Goal: Find specific page/section: Find specific page/section

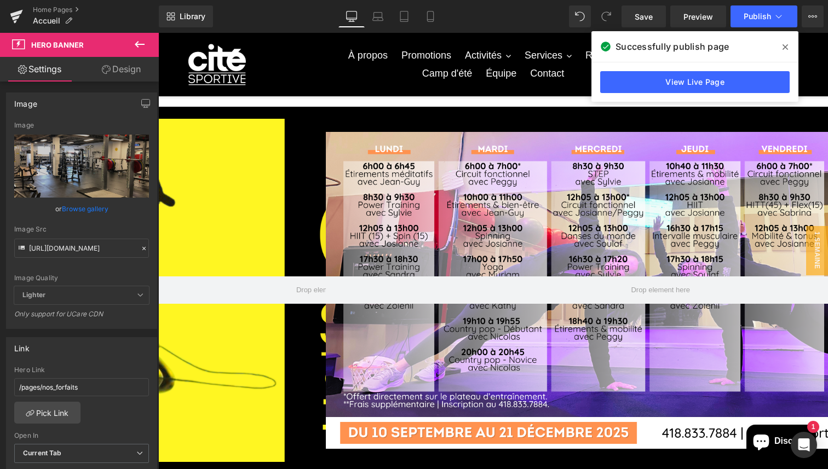
scroll to position [244, 0]
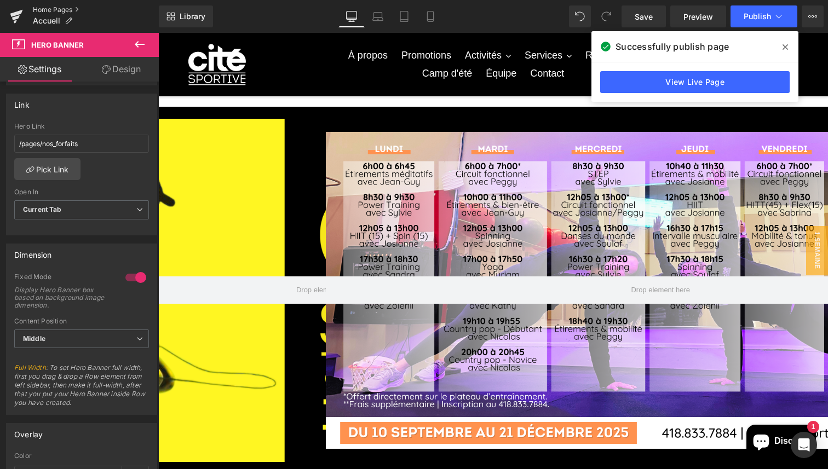
click at [81, 7] on link "Home Pages" at bounding box center [96, 9] width 126 height 9
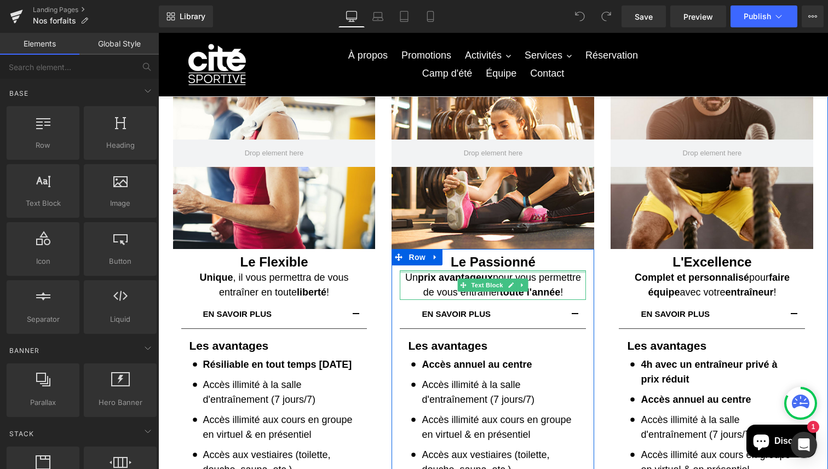
scroll to position [121, 0]
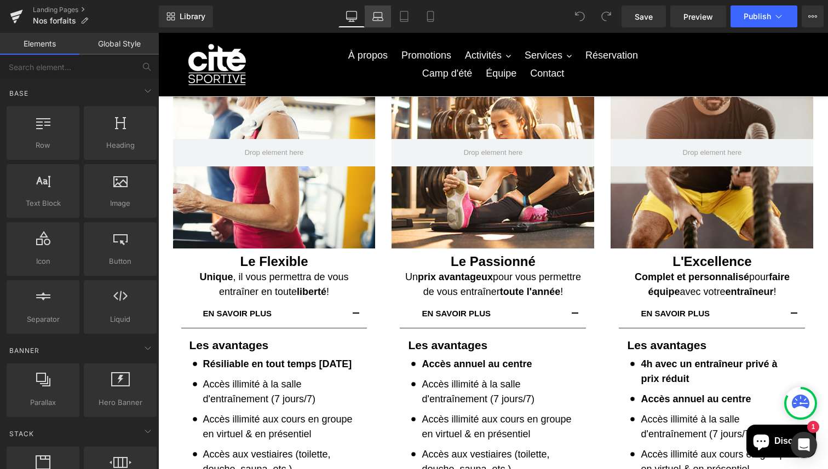
click at [379, 25] on link "Laptop" at bounding box center [378, 16] width 26 height 22
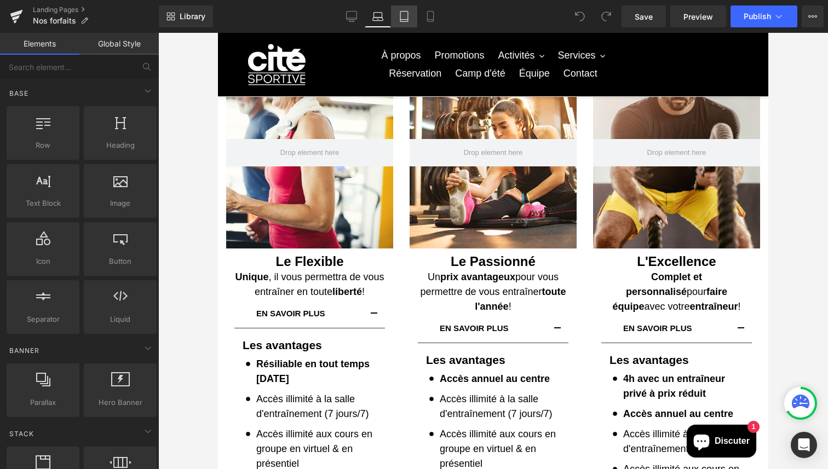
click at [406, 25] on link "Tablet" at bounding box center [404, 16] width 26 height 22
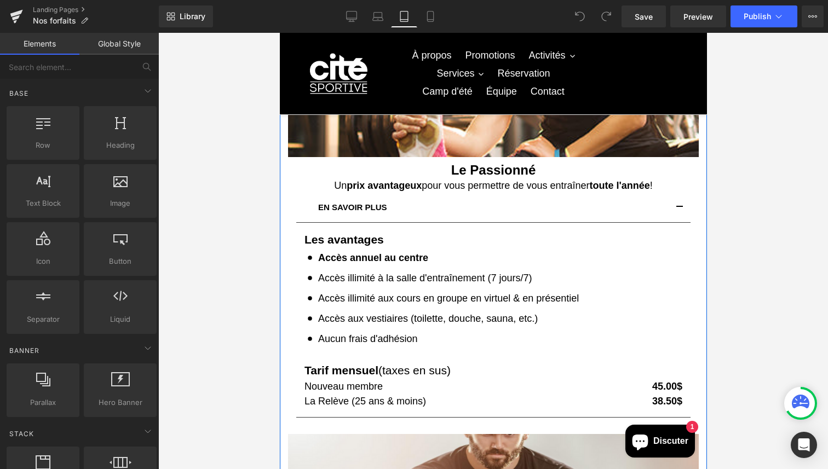
scroll to position [655, 0]
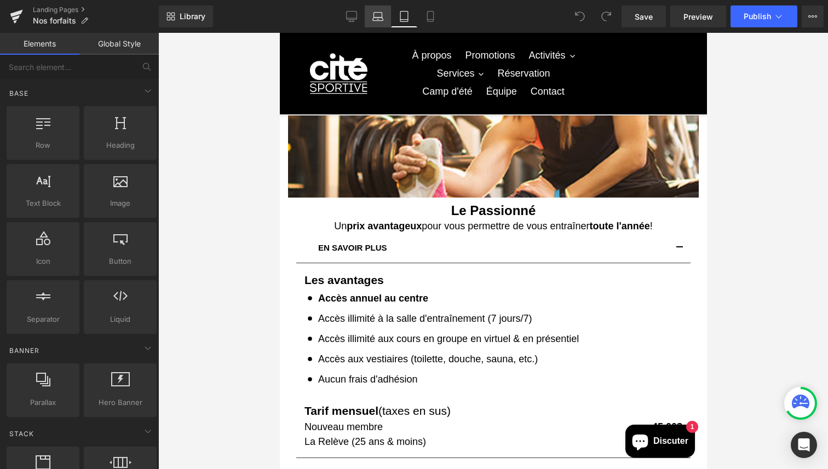
click at [373, 12] on icon at bounding box center [378, 16] width 11 height 11
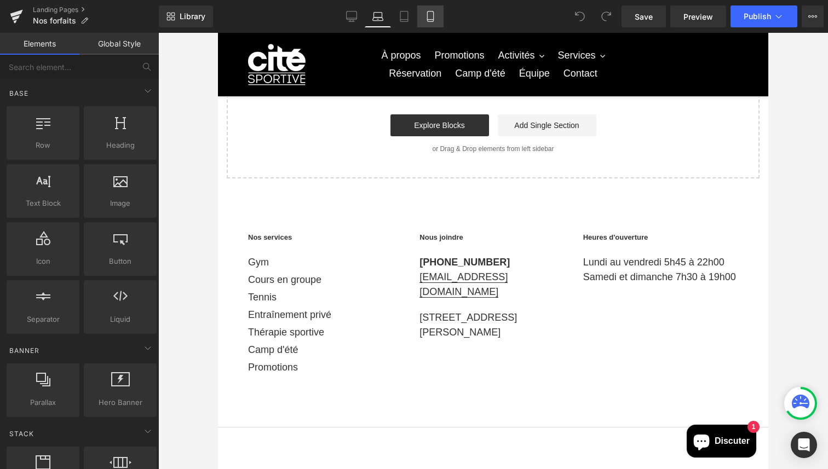
click at [429, 16] on icon at bounding box center [430, 16] width 11 height 11
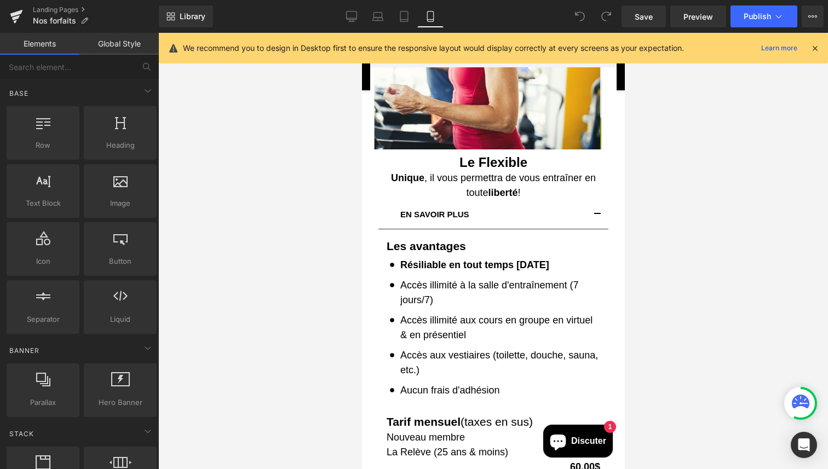
scroll to position [0, 0]
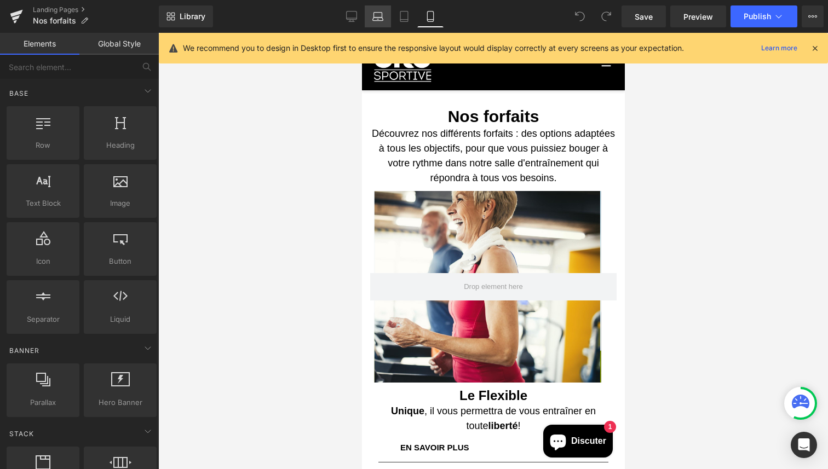
click at [369, 15] on link "Laptop" at bounding box center [378, 16] width 26 height 22
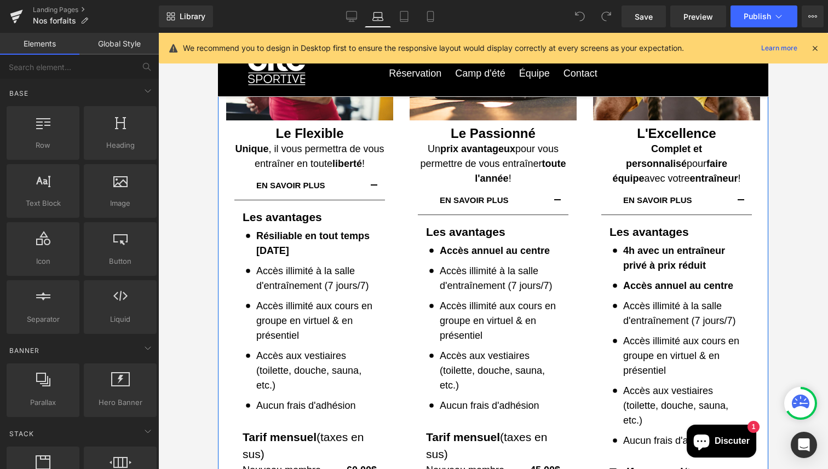
scroll to position [250, 0]
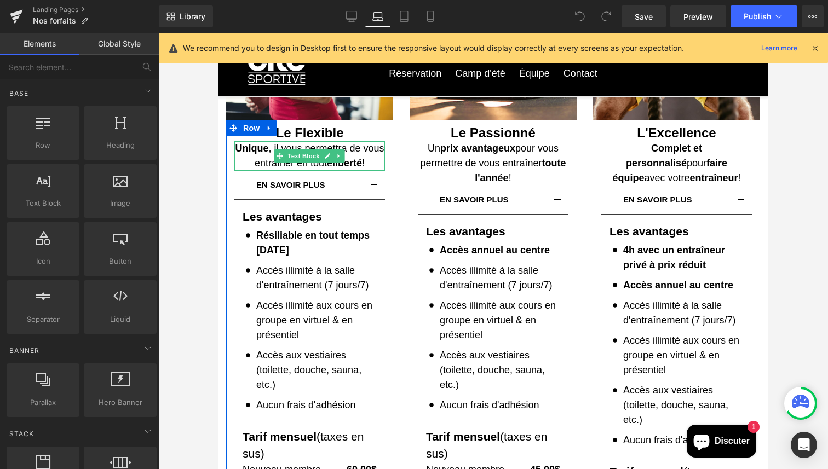
click at [373, 160] on p "Unique , il vous permettra de vous entraîner en toute liberté !" at bounding box center [309, 156] width 151 height 30
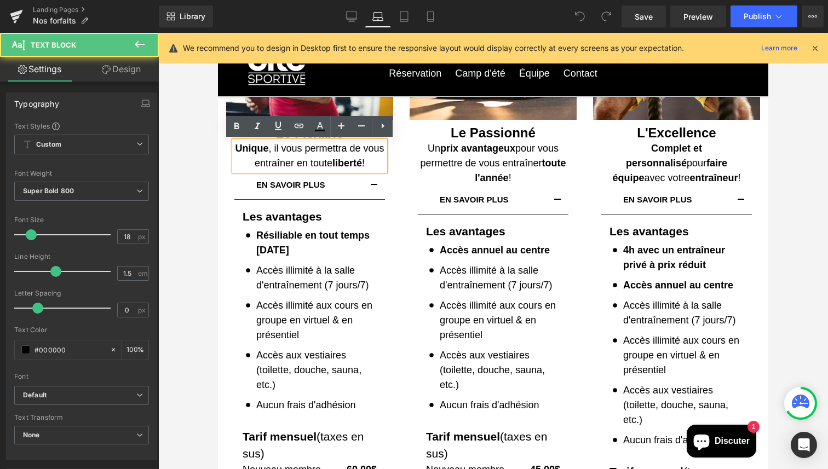
click at [373, 160] on p "Unique , il vous permettra de vous entraîner en toute liberté !" at bounding box center [309, 156] width 151 height 30
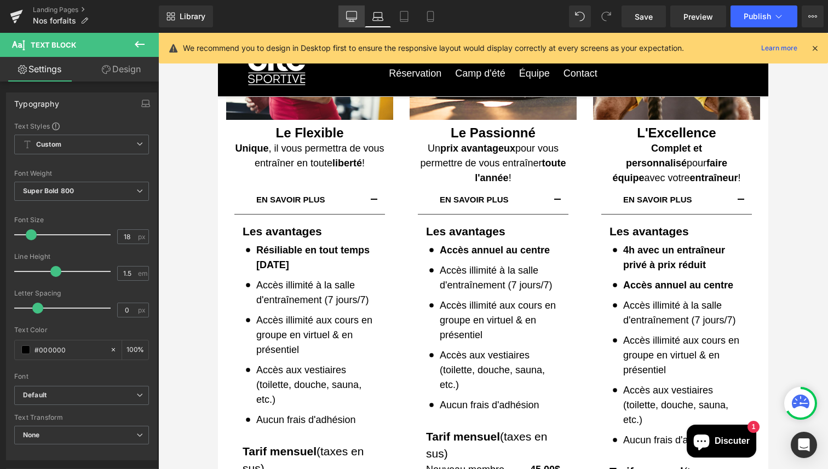
click at [345, 20] on link "Desktop" at bounding box center [352, 16] width 26 height 22
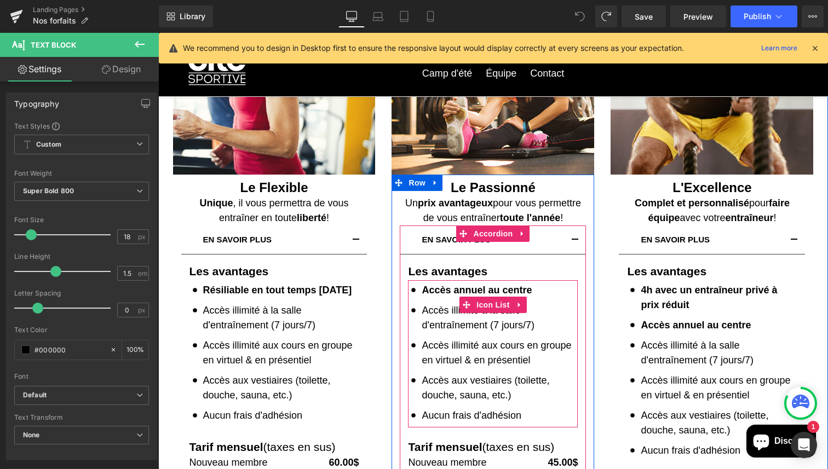
scroll to position [193, 0]
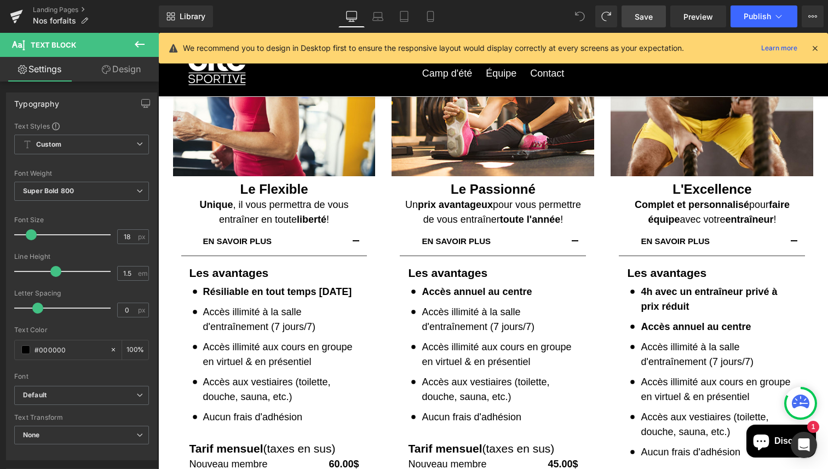
click at [649, 14] on span "Save" at bounding box center [644, 17] width 18 height 12
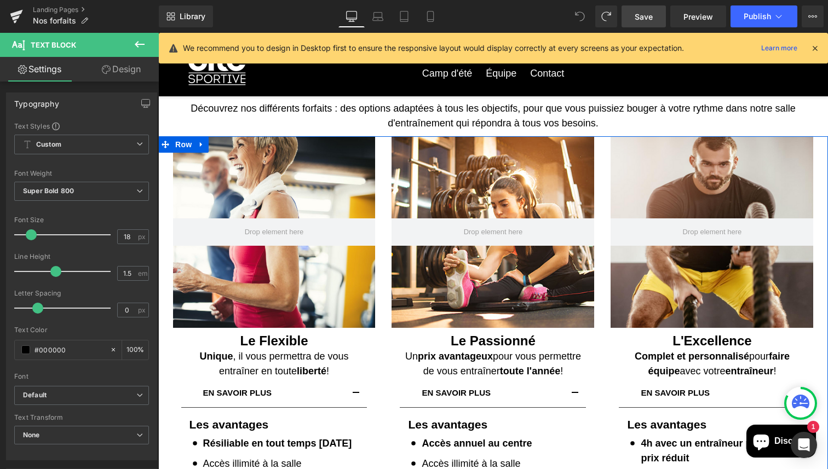
scroll to position [0, 0]
